Goal: Find specific page/section: Find specific page/section

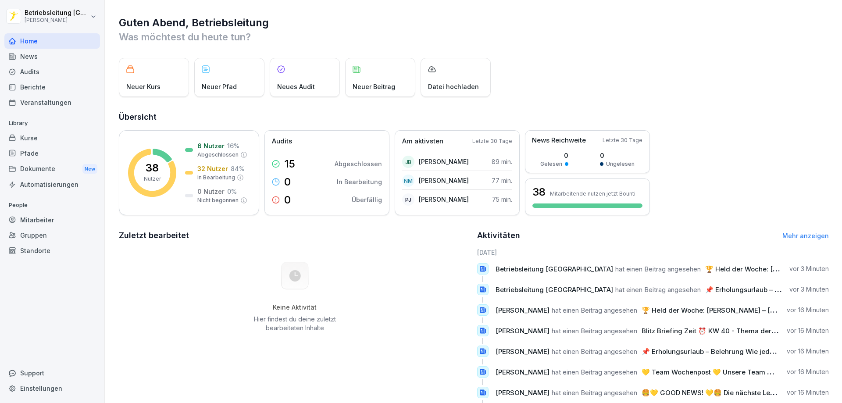
click at [53, 171] on div "Dokumente New" at bounding box center [52, 169] width 96 height 16
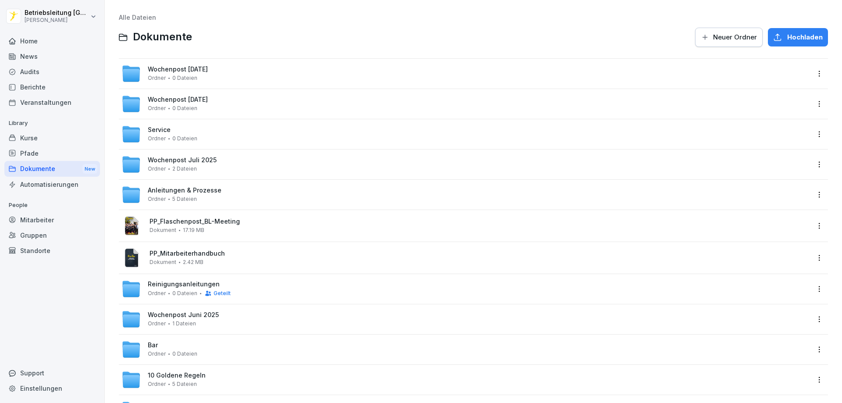
scroll to position [44, 0]
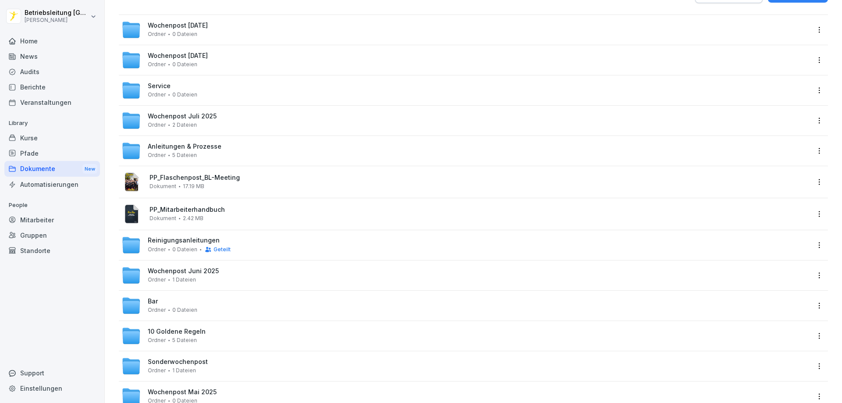
click at [197, 24] on span "Wochenpost [DATE]" at bounding box center [178, 25] width 60 height 7
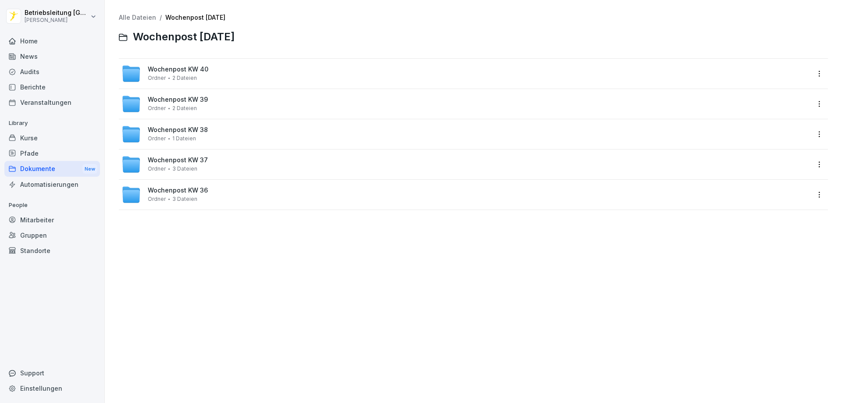
click at [201, 66] on span "Wochenpost KW 40" at bounding box center [178, 69] width 61 height 7
